Goal: Information Seeking & Learning: Learn about a topic

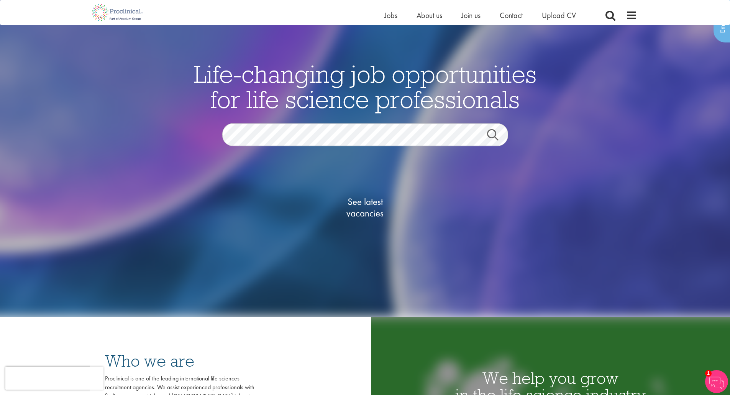
scroll to position [38, 0]
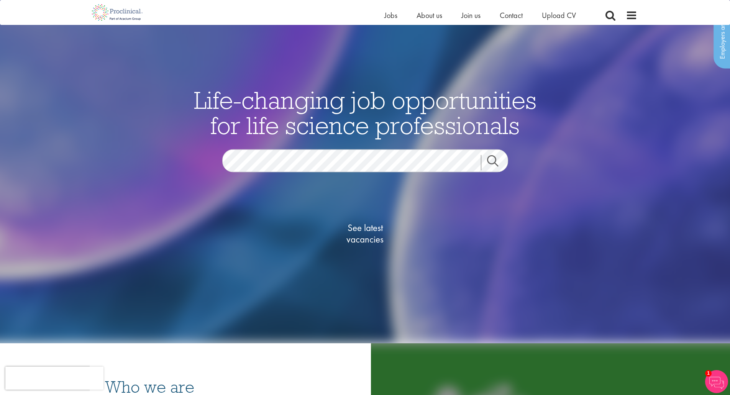
click at [493, 169] on link "Search" at bounding box center [497, 162] width 33 height 15
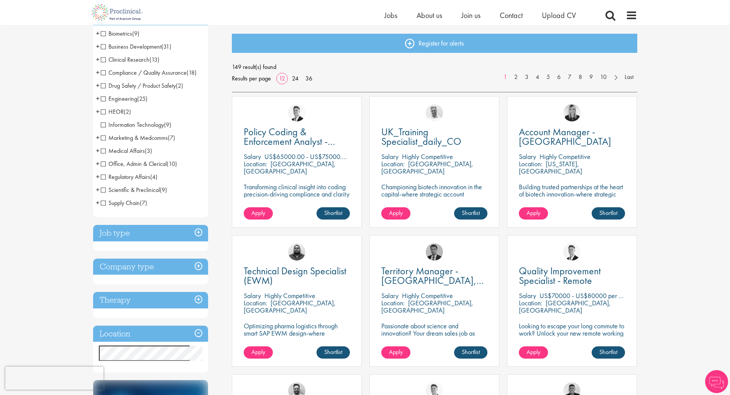
scroll to position [115, 0]
